Goal: Transaction & Acquisition: Purchase product/service

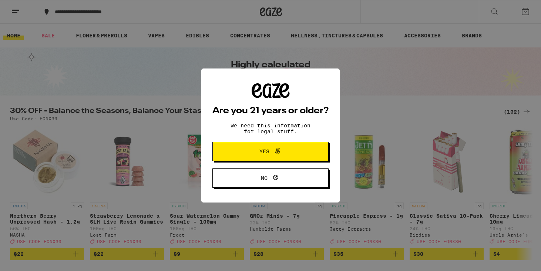
click at [265, 153] on span "Yes" at bounding box center [265, 151] width 10 height 5
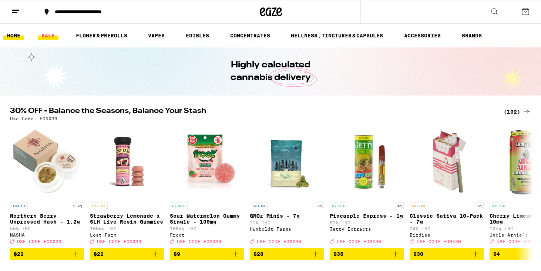
click at [50, 37] on link "SALE" at bounding box center [48, 35] width 21 height 9
